Goal: Task Accomplishment & Management: Manage account settings

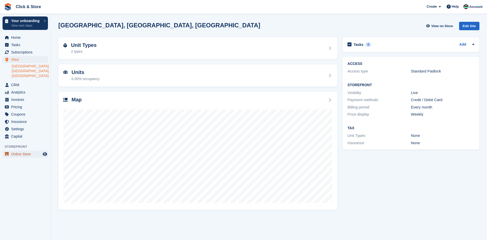
click at [25, 153] on span "Online Store" at bounding box center [26, 154] width 30 height 7
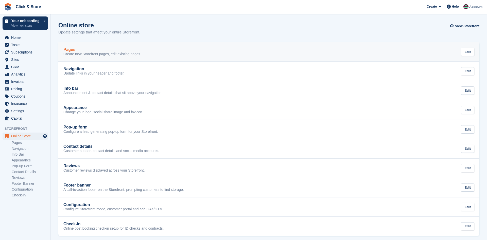
click at [129, 53] on p "Create new Storefront pages, edit existing pages." at bounding box center [102, 54] width 78 height 5
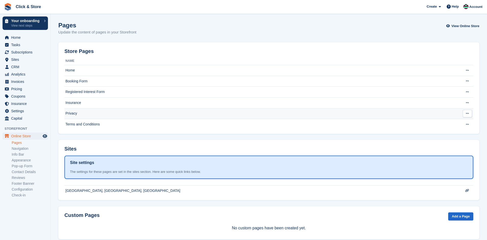
click at [112, 117] on td "Privacy" at bounding box center [258, 113] width 388 height 11
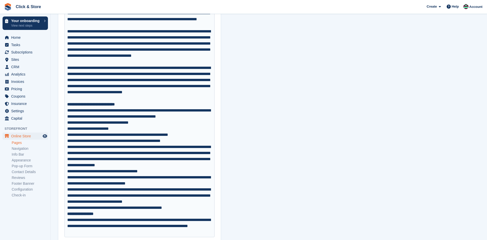
scroll to position [394, 0]
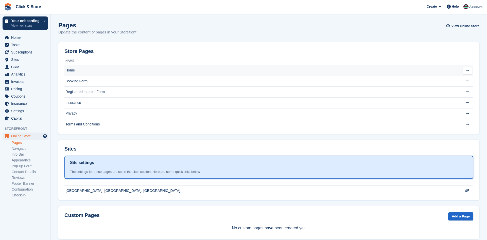
click at [74, 72] on td "Home" at bounding box center [258, 70] width 388 height 11
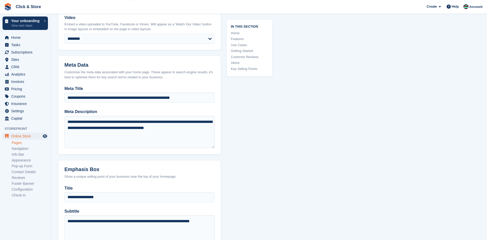
scroll to position [311, 0]
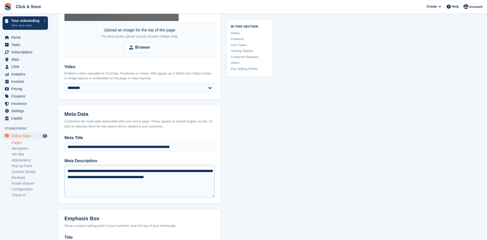
scroll to position [259, 0]
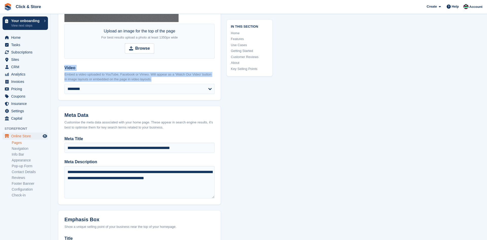
drag, startPoint x: 64, startPoint y: 66, endPoint x: 158, endPoint y: 83, distance: 95.5
click at [158, 83] on div "Video Embed a video uploaded to YouTube, Facebook or Vimeo. Will appear as a 'W…" at bounding box center [139, 82] width 162 height 35
copy div "Video Embed a video uploaded to YouTube, Facebook or Vimeo. Will appear as a 'W…"
